Goal: Information Seeking & Learning: Learn about a topic

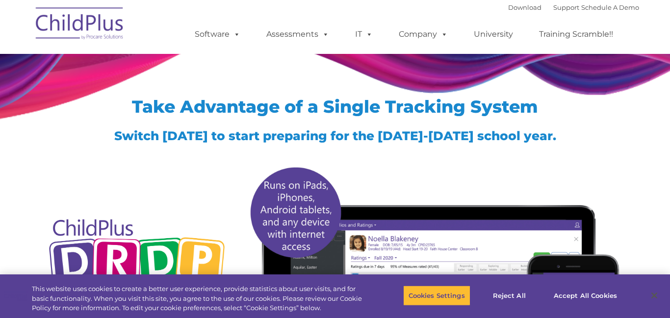
click at [412, 212] on img at bounding box center [433, 305] width 381 height 292
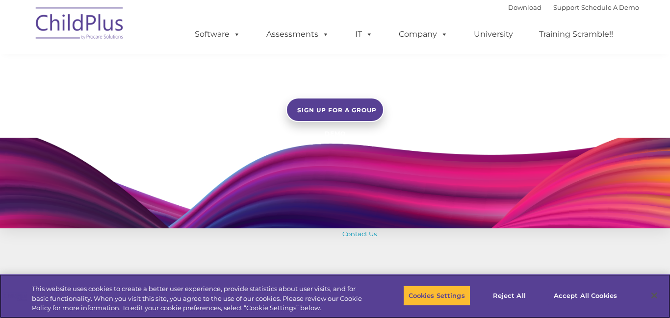
scroll to position [981, 0]
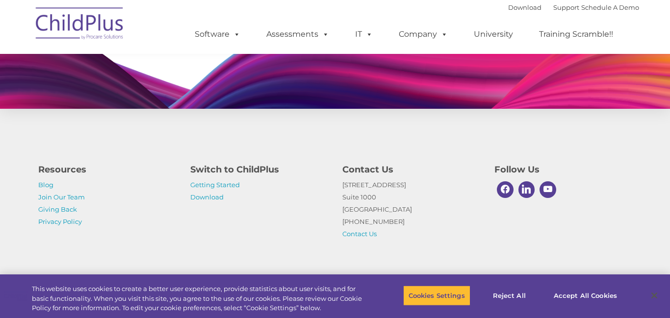
click at [241, 72] on div at bounding box center [335, 63] width 670 height 91
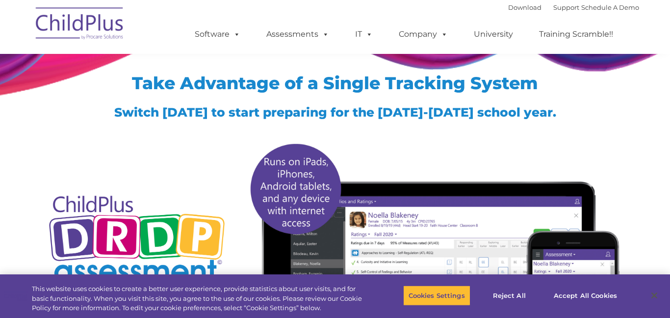
scroll to position [0, 0]
